Goal: Navigation & Orientation: Go to known website

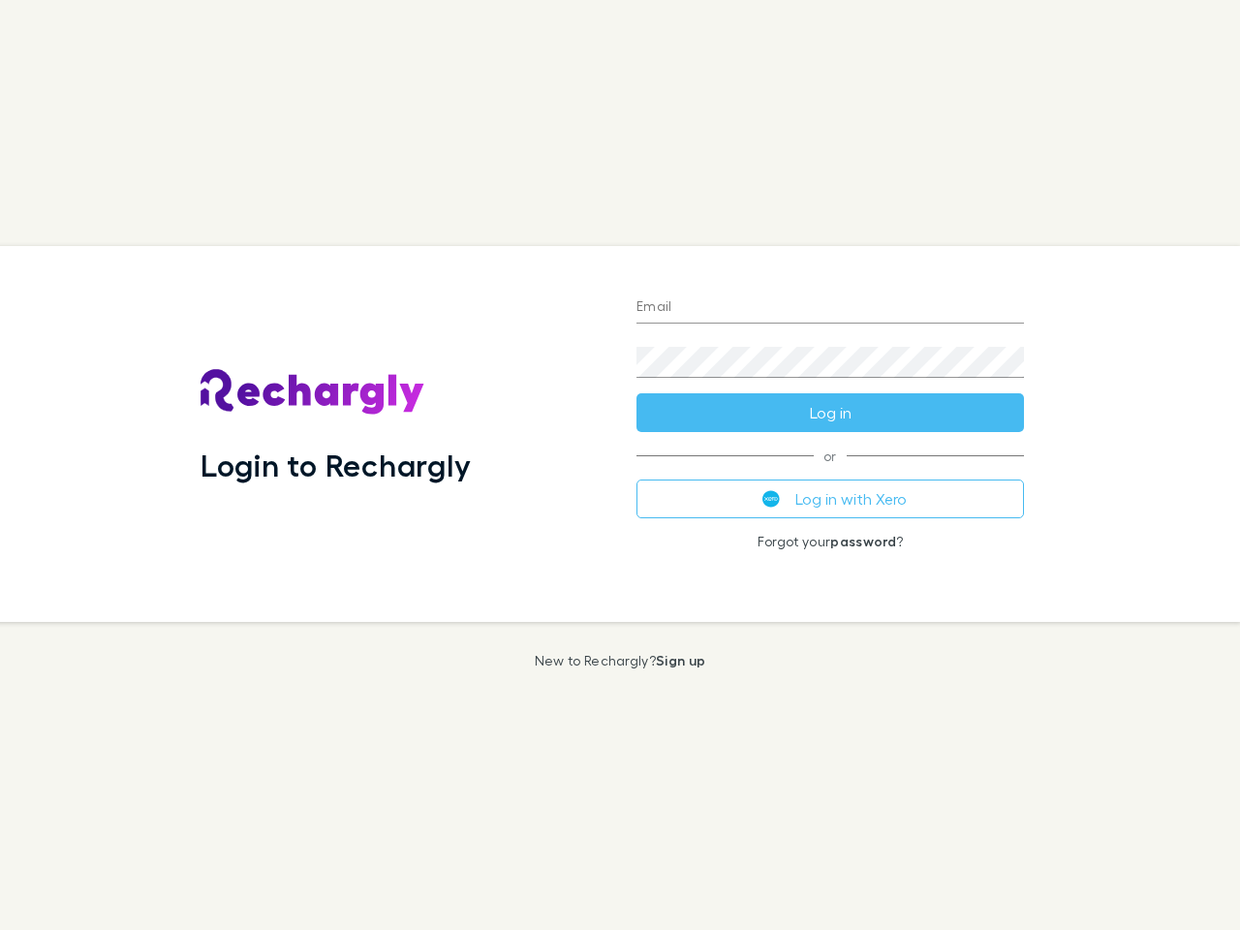
click at [620, 465] on div "Login to Rechargly" at bounding box center [403, 434] width 436 height 376
click at [830, 308] on input "Email" at bounding box center [829, 307] width 387 height 31
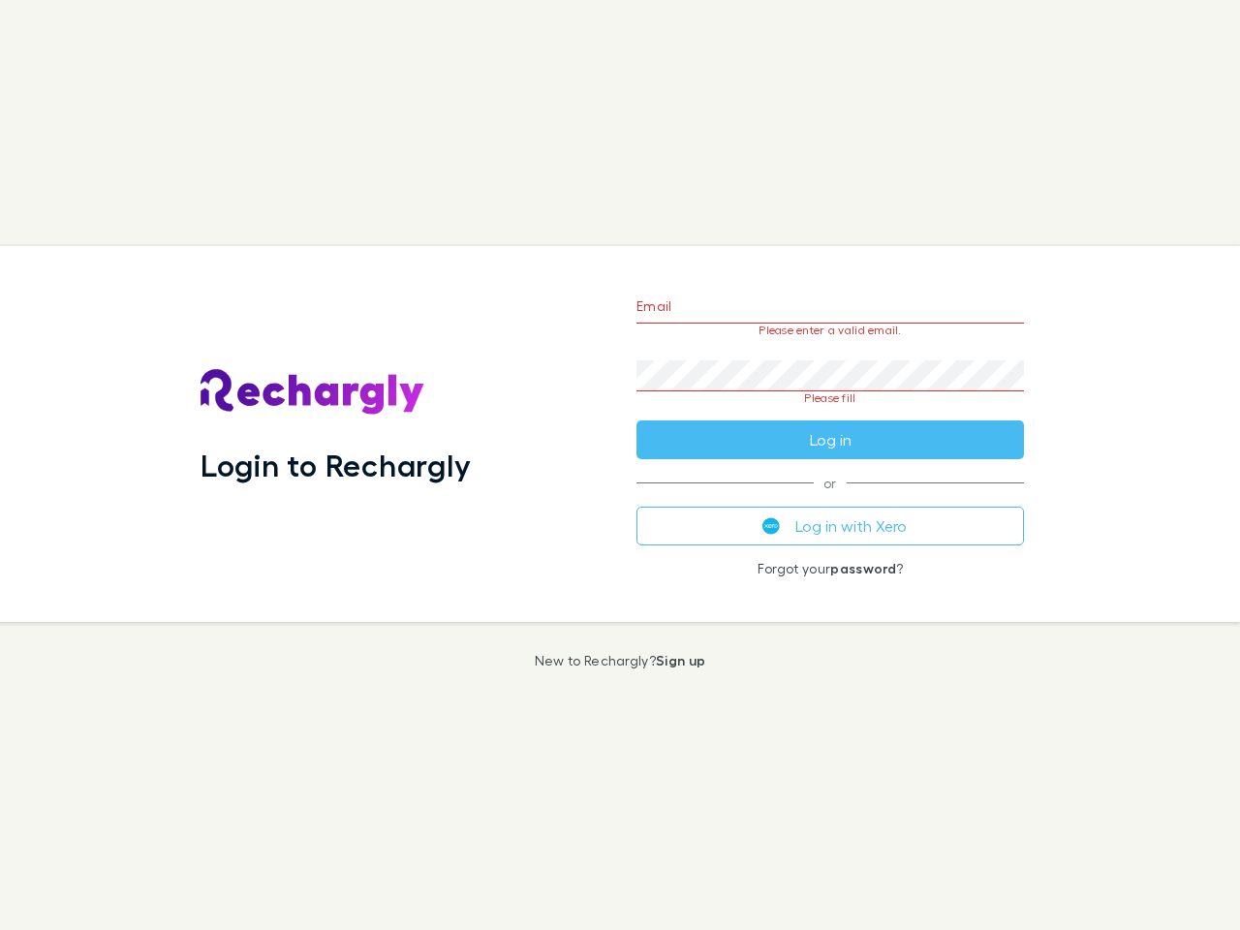
click at [830, 413] on form "Email Please enter a valid email. Password Please fill Log in" at bounding box center [829, 368] width 387 height 182
click at [830, 499] on div "Email Please enter a valid email. Password Please fill Log in or Log in with Xe…" at bounding box center [830, 434] width 418 height 376
